Goal: Information Seeking & Learning: Learn about a topic

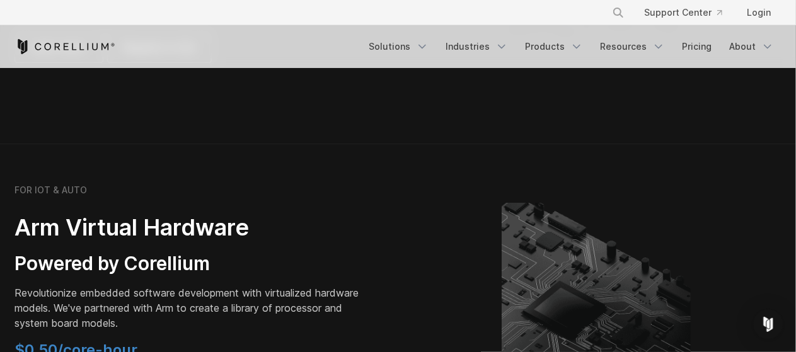
scroll to position [1008, 0]
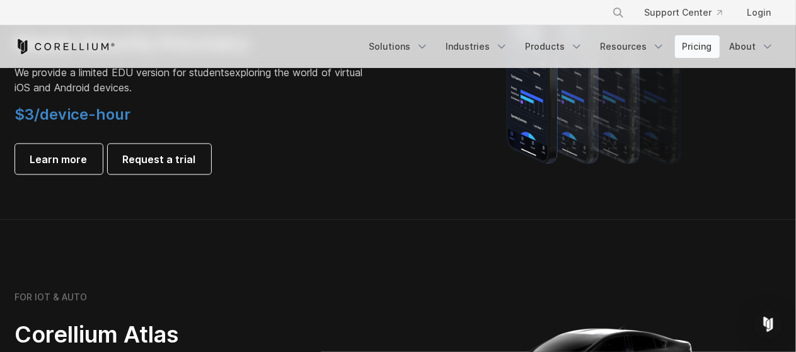
click at [702, 54] on link "Pricing" at bounding box center [697, 46] width 45 height 23
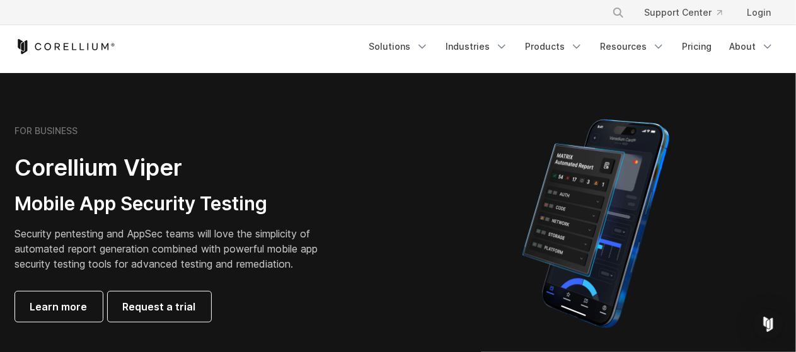
scroll to position [504, 0]
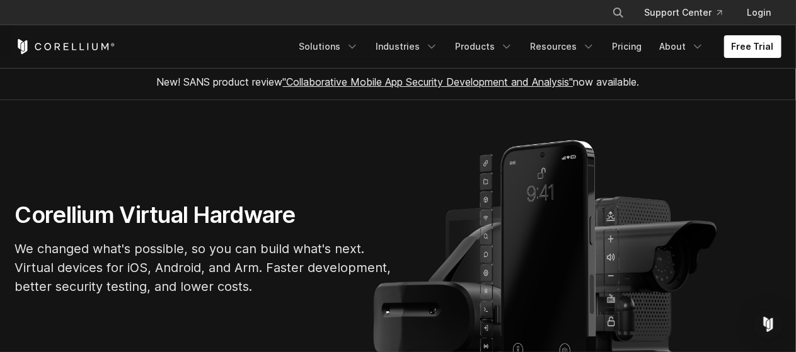
scroll to position [189, 0]
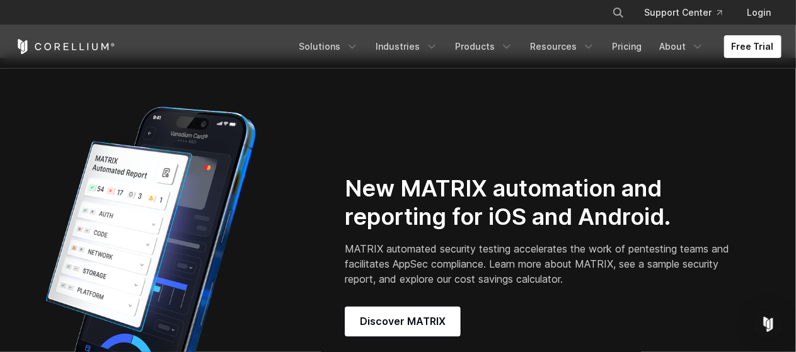
scroll to position [1134, 0]
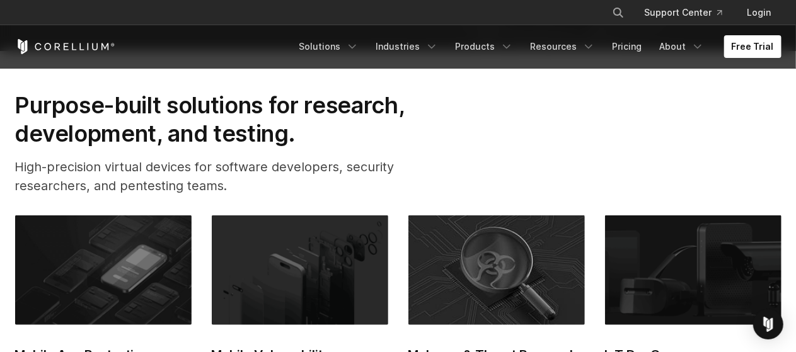
scroll to position [504, 0]
